Goal: Task Accomplishment & Management: Complete application form

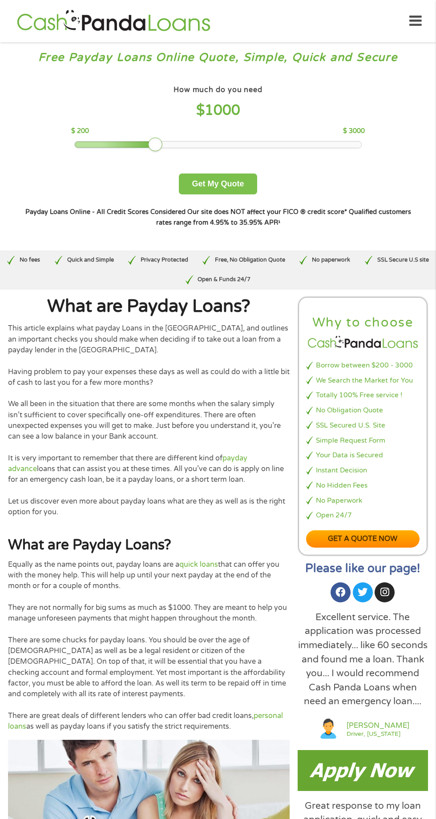
click at [219, 181] on button "Get My Quote" at bounding box center [218, 184] width 78 height 21
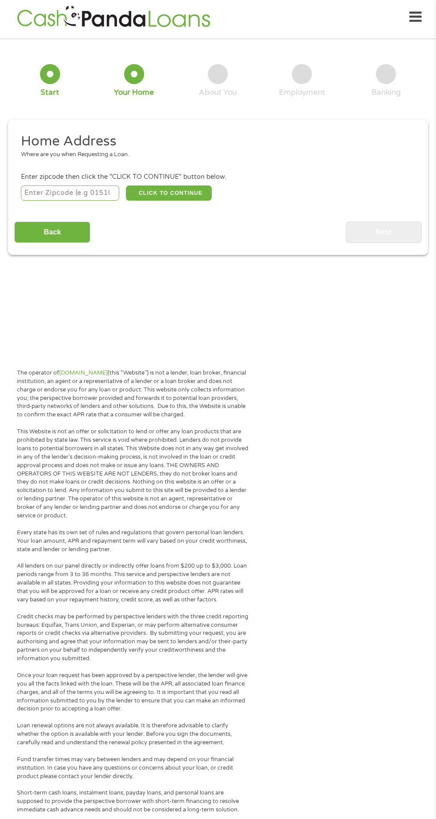
click at [34, 190] on input "number" at bounding box center [70, 193] width 99 height 15
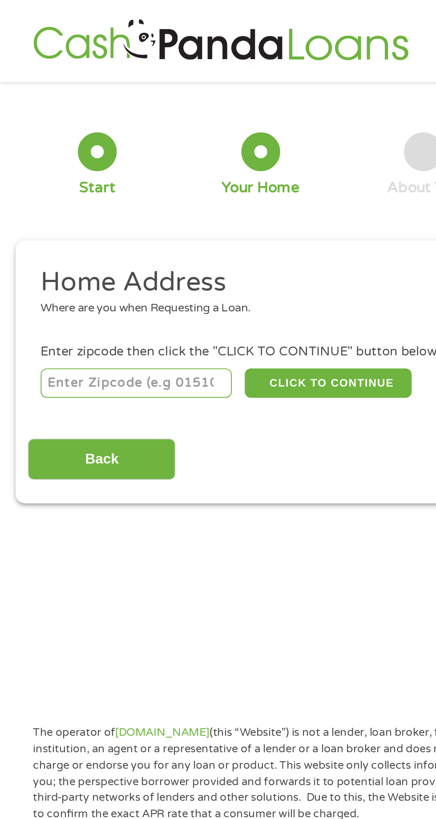
type input "71433"
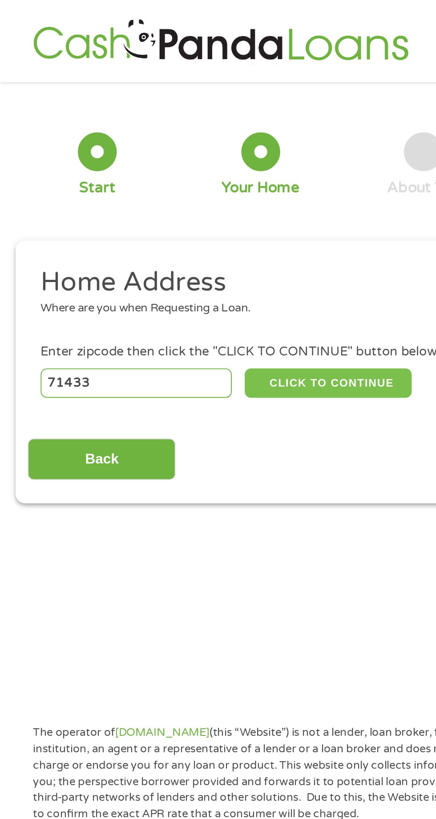
click at [185, 190] on button "CLICK TO CONTINUE" at bounding box center [169, 197] width 86 height 15
type input "71433"
type input "Glenmora"
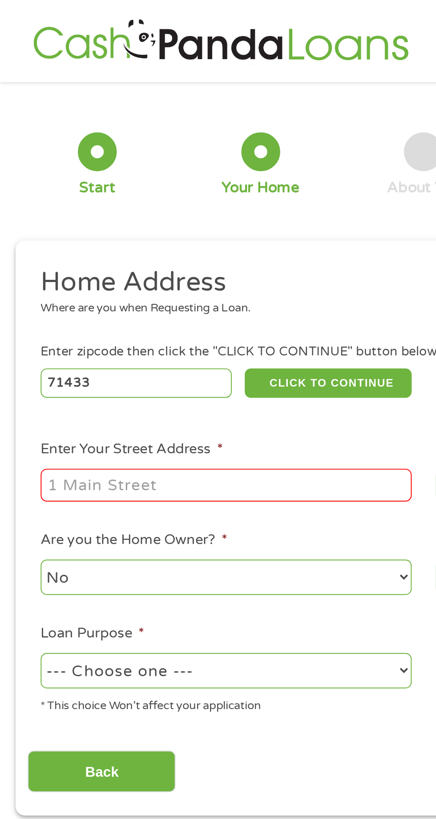
click at [182, 246] on input "Enter Your Street Address *" at bounding box center [116, 249] width 191 height 17
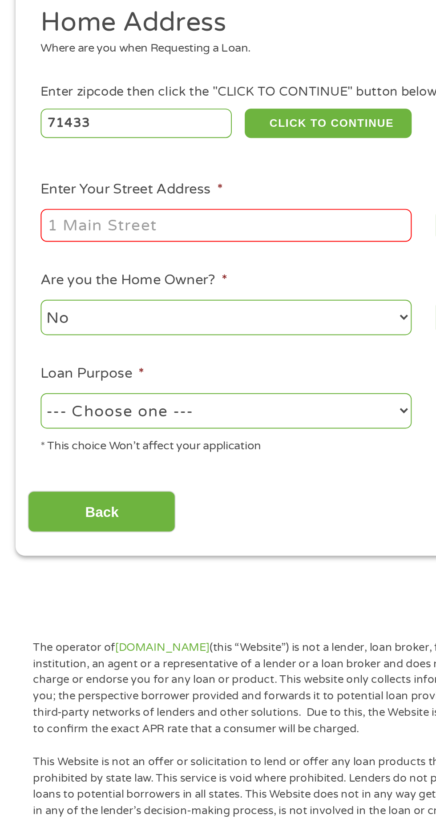
type input "[STREET_ADDRESS]"
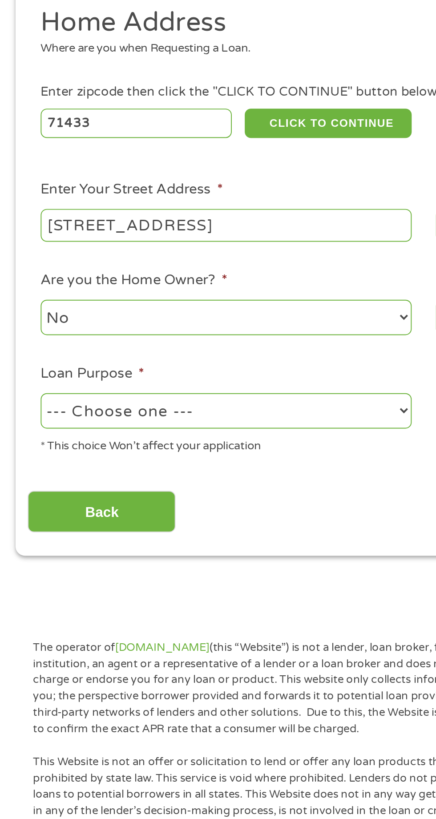
click at [197, 344] on select "--- Choose one --- Pay Bills Debt Consolidation Home Improvement Major Purchase…" at bounding box center [116, 345] width 191 height 18
select select "paybills"
click at [21, 337] on select "--- Choose one --- Pay Bills Debt Consolidation Home Improvement Major Purchase…" at bounding box center [116, 345] width 191 height 18
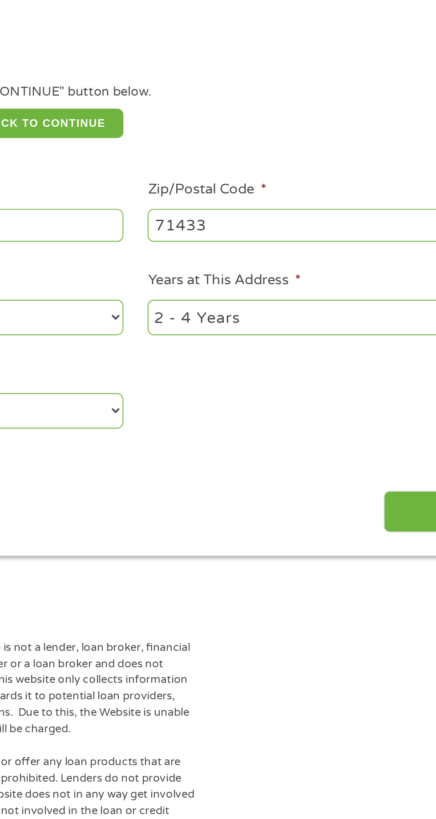
click at [344, 293] on select "1 Year or less 1 - 2 Years 2 - 4 Years Over 4 Years" at bounding box center [319, 297] width 191 height 18
select select "24months"
click at [224, 289] on select "1 Year or less 1 - 2 Years 2 - 4 Years Over 4 Years" at bounding box center [319, 297] width 191 height 18
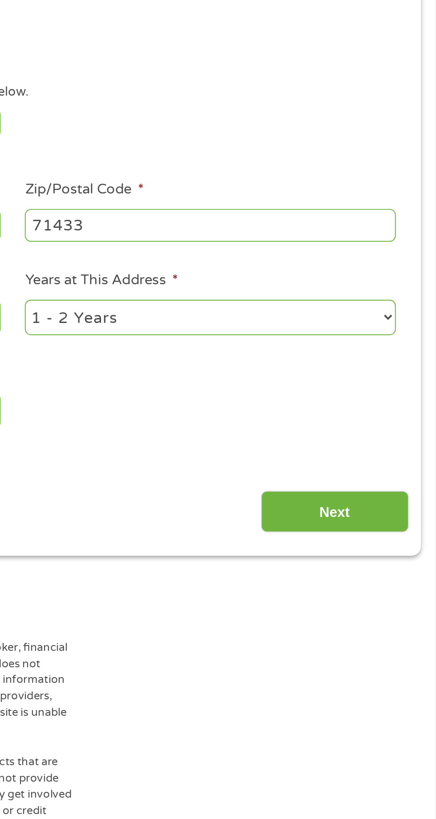
click at [405, 393] on input "Next" at bounding box center [384, 397] width 76 height 22
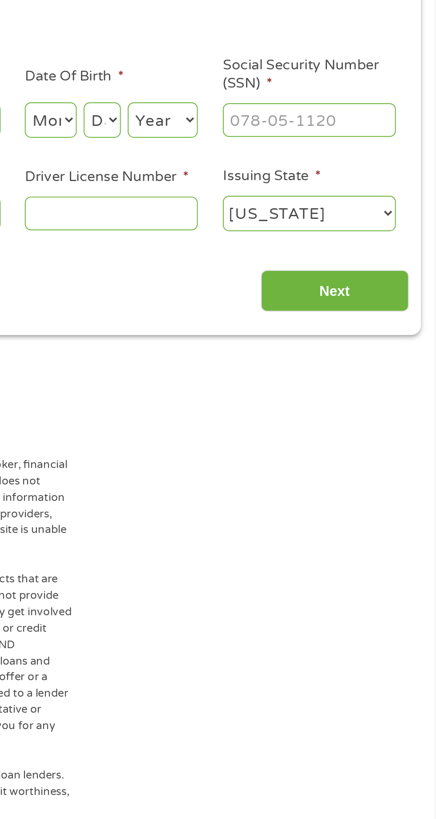
scroll to position [4, 4]
click at [235, 194] on select "Month 1 2 3 4 5 6 7 8 9 10 11 12" at bounding box center [237, 195] width 27 height 18
select select "2"
click at [224, 186] on select "Month 1 2 3 4 5 6 7 8 9 10 11 12" at bounding box center [237, 195] width 27 height 18
click at [259, 199] on select "Day 1 2 3 4 5 6 7 8 9 10 11 12 13 14 15 16 17 18 19 20 21 22 23 24 25 26 27 28 …" at bounding box center [264, 195] width 19 height 18
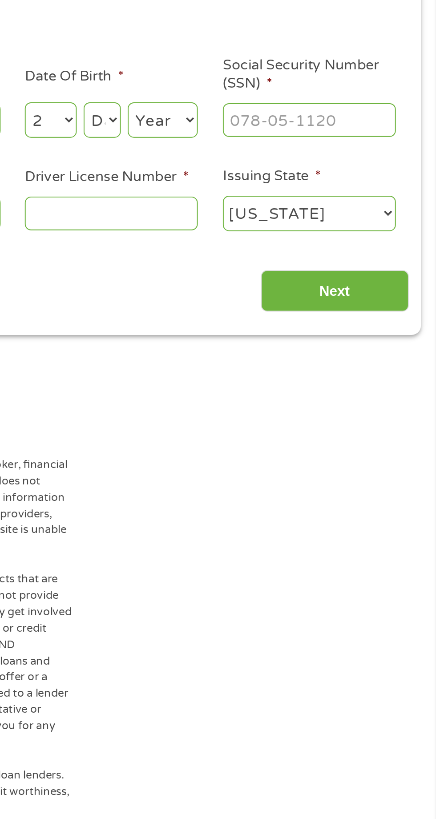
select select "14"
click at [255, 186] on select "Day 1 2 3 4 5 6 7 8 9 10 11 12 13 14 15 16 17 18 19 20 21 22 23 24 25 26 27 28 …" at bounding box center [264, 195] width 19 height 18
click at [290, 197] on select "Year [DATE] 2006 2005 2004 2003 2002 2001 2000 1999 1998 1997 1996 1995 1994 19…" at bounding box center [295, 195] width 36 height 18
select select "1984"
click at [277, 186] on select "Year [DATE] 2006 2005 2004 2003 2002 2001 2000 1999 1998 1997 1996 1995 1994 19…" at bounding box center [295, 195] width 36 height 18
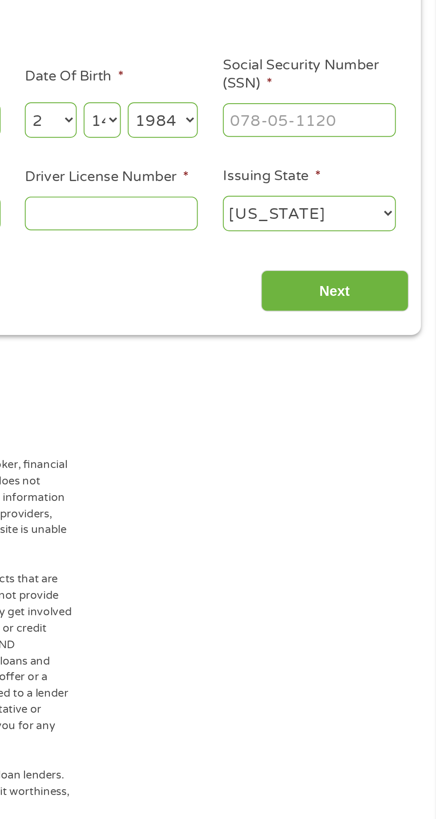
click at [336, 194] on input "Social Security Number (SSN) *" at bounding box center [370, 195] width 89 height 17
type input "438-55-9150"
click at [239, 245] on input "Driver License Number *" at bounding box center [268, 243] width 89 height 17
type input "008131102"
click at [363, 282] on input "Next" at bounding box center [384, 284] width 76 height 22
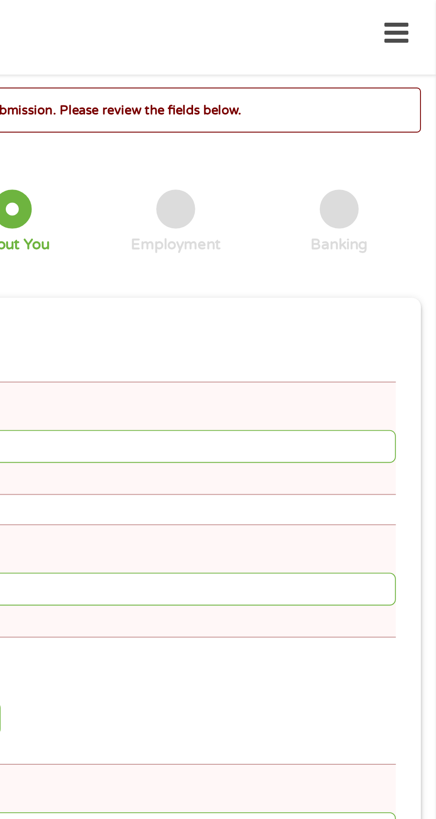
scroll to position [4, 0]
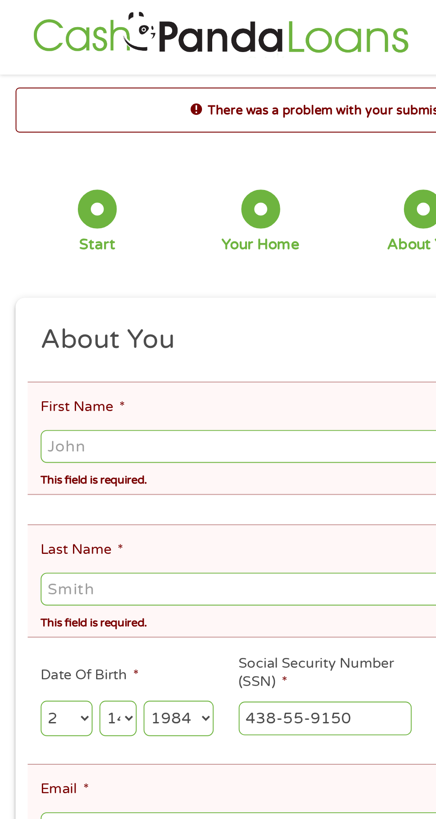
click at [167, 231] on input "First Name *" at bounding box center [218, 229] width 394 height 17
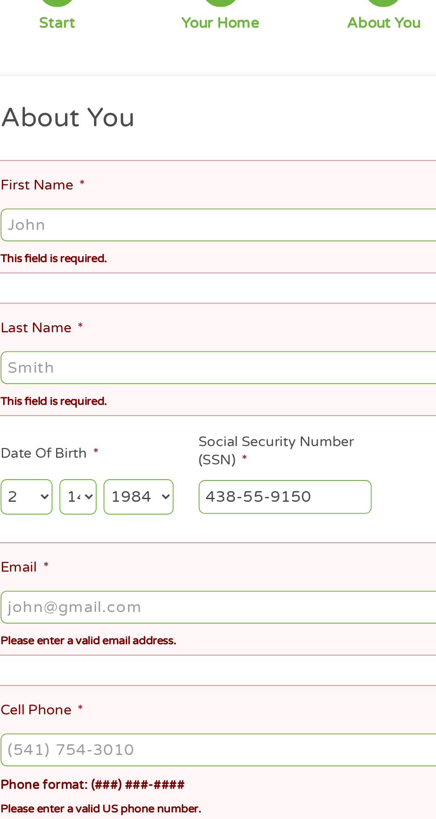
type input "[PERSON_NAME]"
type input "[EMAIL_ADDRESS][DOMAIN_NAME]"
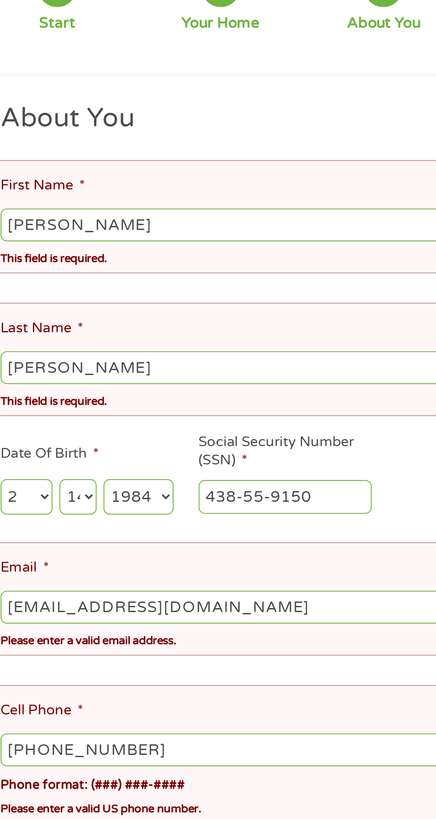
click at [156, 451] on ul "About You This field is hidden when viewing the form Title * --- Choose one ---…" at bounding box center [217, 377] width 407 height 422
click at [140, 491] on input "[PHONE_NUMBER]" at bounding box center [218, 499] width 394 height 17
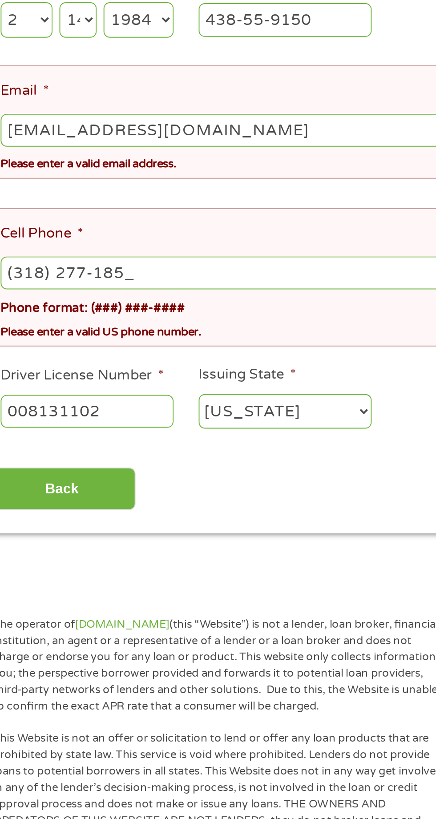
type input "[PHONE_NUMBER]"
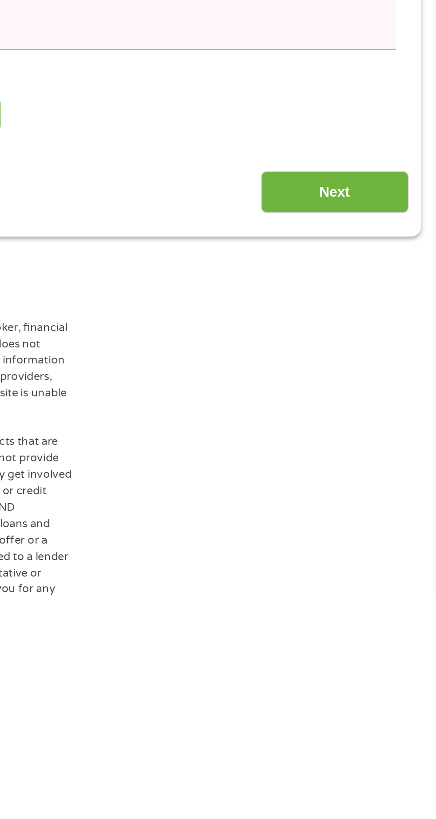
click at [364, 600] on input "Next" at bounding box center [384, 611] width 76 height 22
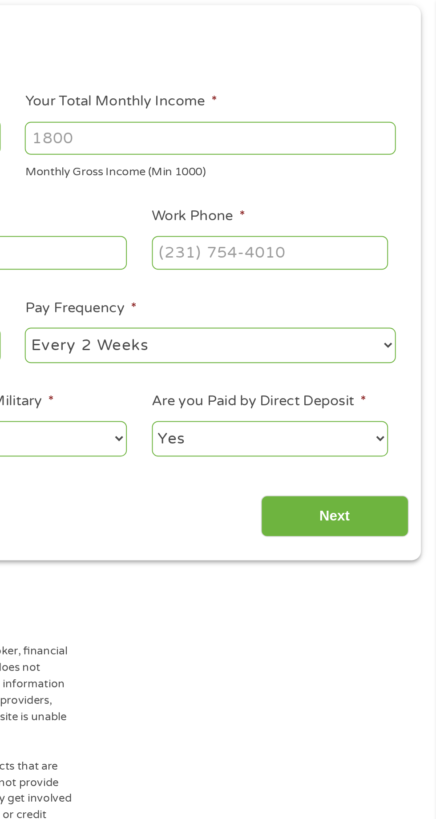
scroll to position [121, 0]
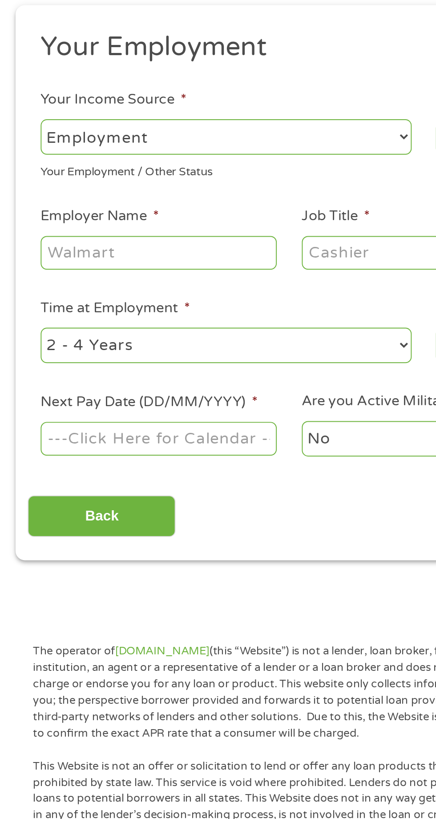
click at [205, 72] on select "--- Choose one --- Employment [DEMOGRAPHIC_DATA] Benefits" at bounding box center [116, 70] width 191 height 18
click at [21, 61] on select "--- Choose one --- Employment [DEMOGRAPHIC_DATA] Benefits" at bounding box center [116, 70] width 191 height 18
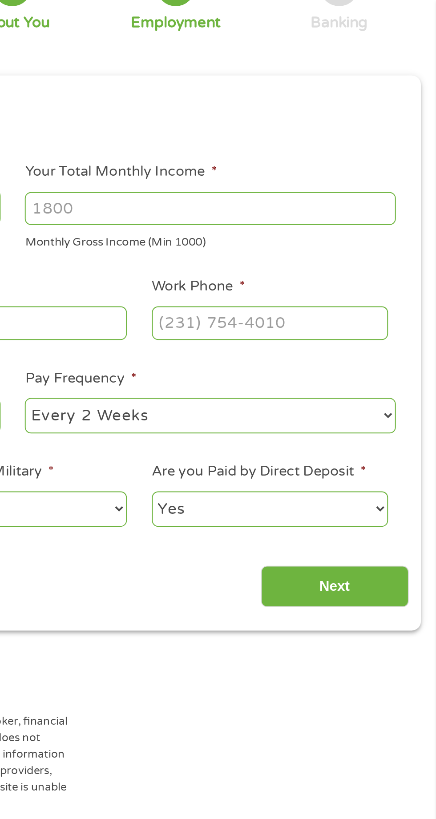
scroll to position [74, 0]
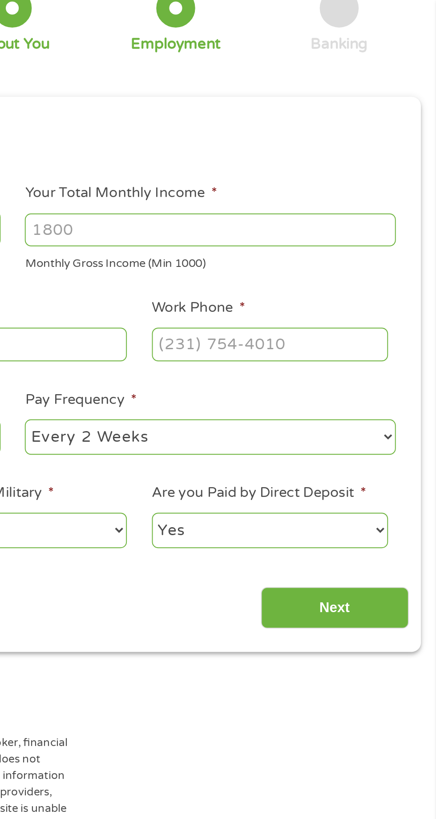
click at [264, 114] on input "Your Total Monthly Income *" at bounding box center [319, 118] width 191 height 17
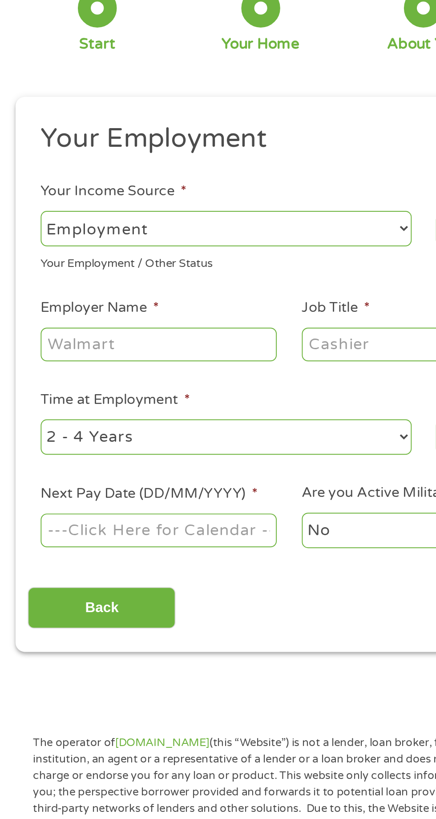
type input "1100"
click at [40, 180] on input "Employer Name *" at bounding box center [82, 177] width 122 height 17
